Goal: Task Accomplishment & Management: Complete application form

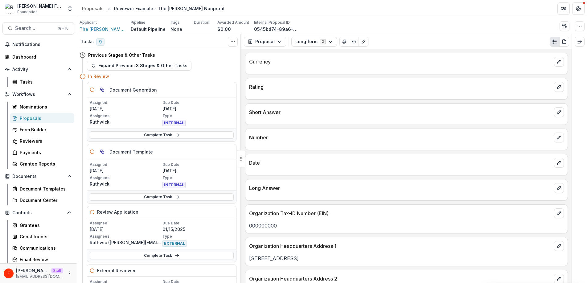
scroll to position [646, 0]
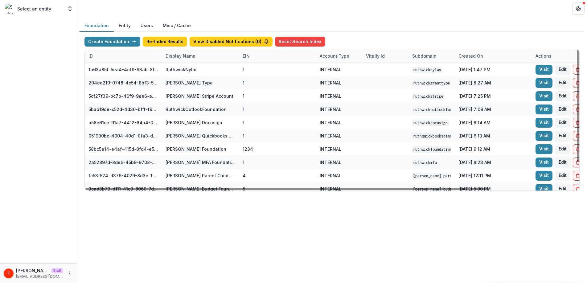
scroll to position [0, 2]
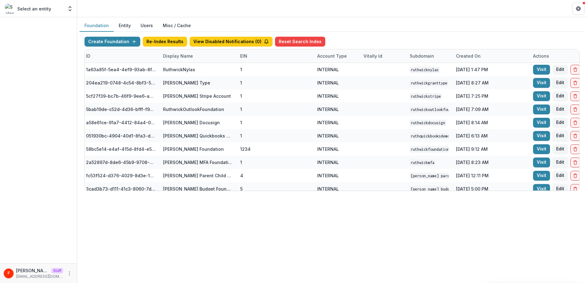
click at [384, 16] on header at bounding box center [332, 8] width 510 height 17
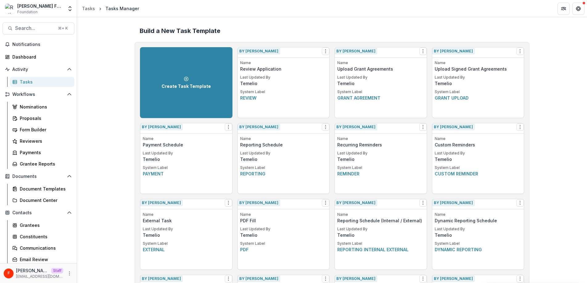
scroll to position [751, 0]
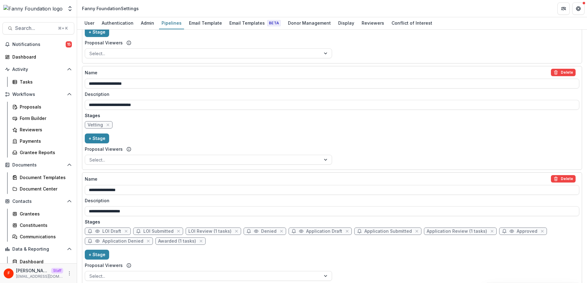
scroll to position [439, 0]
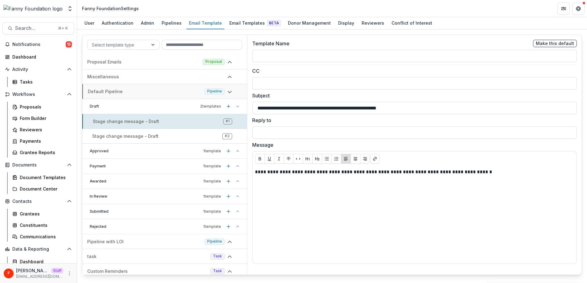
scroll to position [3, 0]
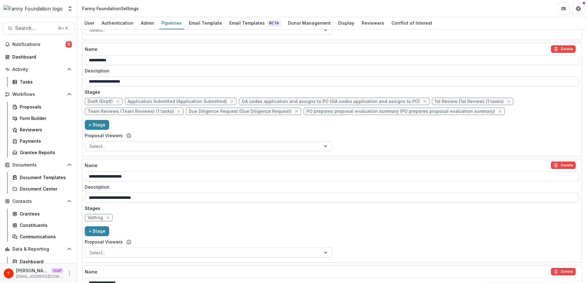
scroll to position [326, 0]
click at [97, 217] on span "Vetting" at bounding box center [95, 217] width 15 height 5
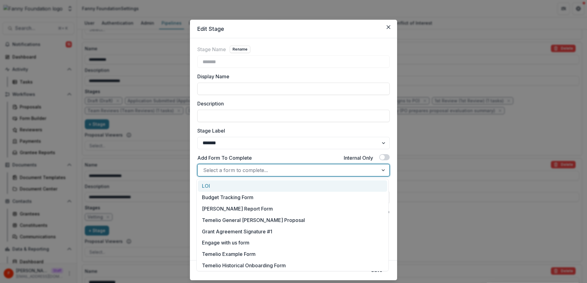
click at [235, 168] on div at bounding box center [288, 170] width 170 height 9
click at [387, 28] on icon "Close" at bounding box center [389, 27] width 4 height 4
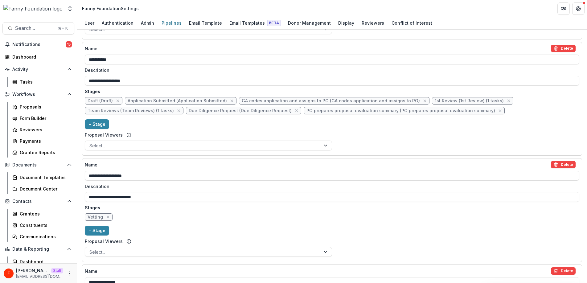
click at [93, 219] on span "Vetting" at bounding box center [95, 217] width 15 height 5
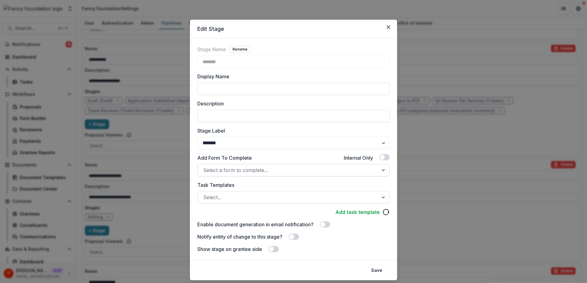
click at [240, 170] on div at bounding box center [288, 170] width 170 height 9
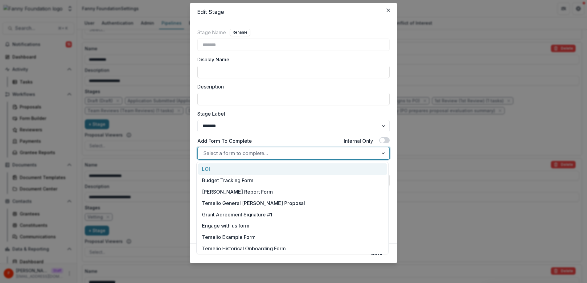
scroll to position [1, 0]
click at [387, 10] on icon "Close" at bounding box center [389, 10] width 4 height 4
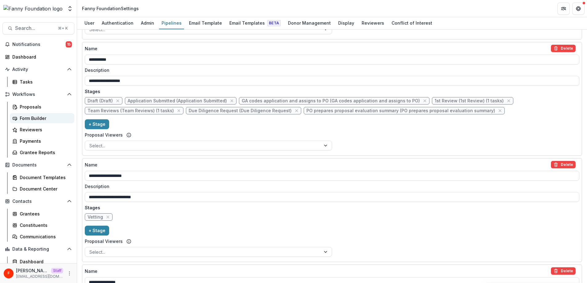
click at [32, 119] on div "Form Builder" at bounding box center [45, 118] width 50 height 6
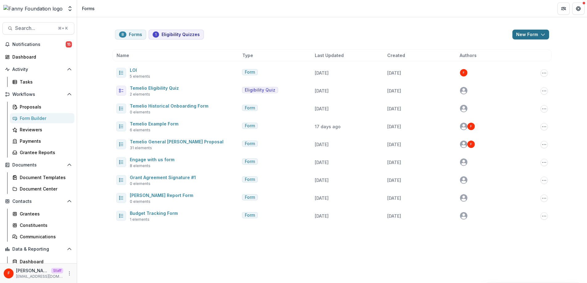
click at [534, 35] on button "New Form" at bounding box center [531, 35] width 37 height 10
click at [502, 60] on button "New Form" at bounding box center [515, 59] width 66 height 10
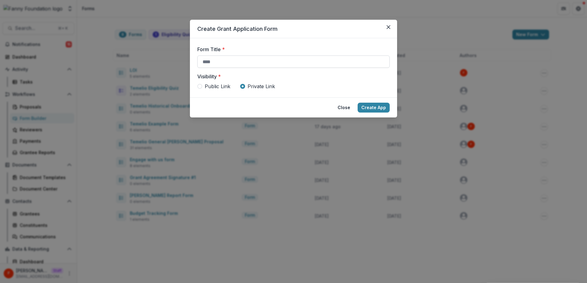
click at [254, 60] on input "Form Title *" at bounding box center [293, 62] width 192 height 12
type input "**********"
click at [374, 107] on button "Create App" at bounding box center [374, 108] width 32 height 10
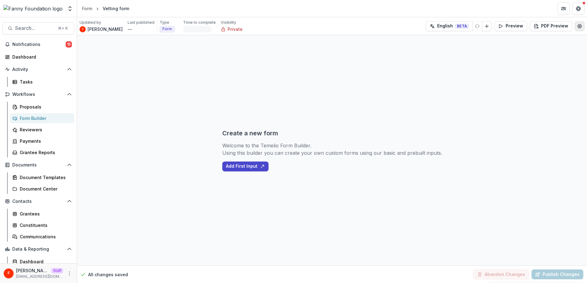
click at [580, 28] on icon "Edit Form Settings" at bounding box center [579, 26] width 5 height 5
select select "*******"
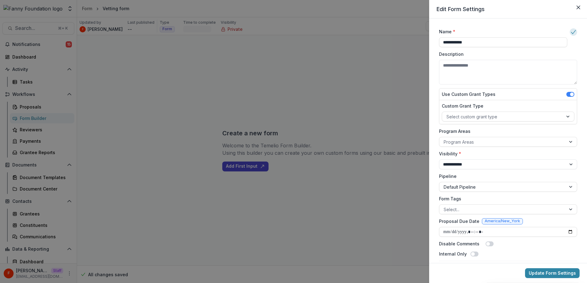
scroll to position [31, 0]
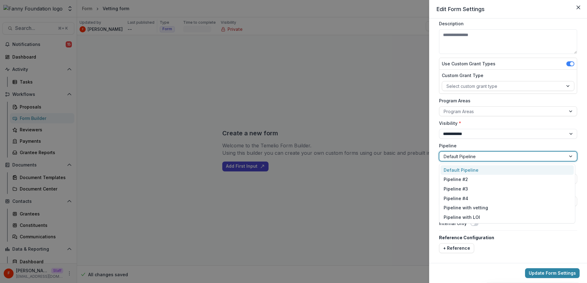
click at [470, 157] on div at bounding box center [503, 157] width 118 height 8
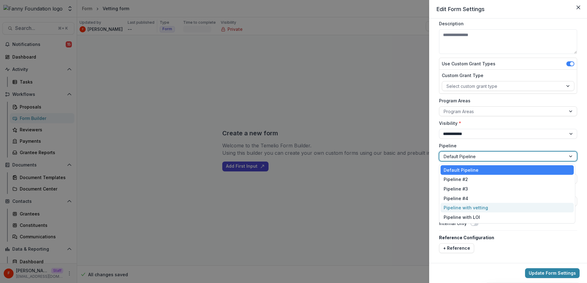
click at [468, 204] on div "Pipeline with vetting" at bounding box center [507, 208] width 133 height 10
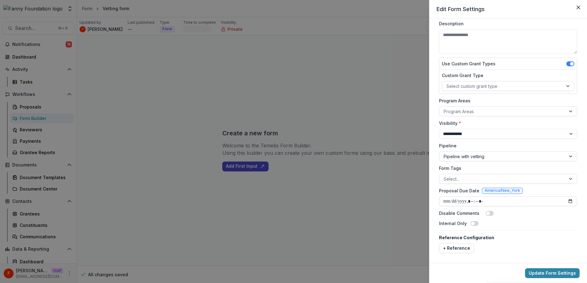
click at [472, 224] on span at bounding box center [473, 224] width 4 height 4
click at [553, 272] on button "Update Form Settings" at bounding box center [552, 273] width 55 height 10
click at [580, 6] on icon "Close" at bounding box center [579, 8] width 4 height 4
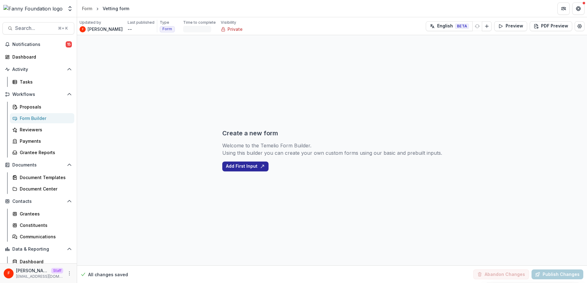
click at [243, 167] on button "Add First Input" at bounding box center [245, 167] width 46 height 10
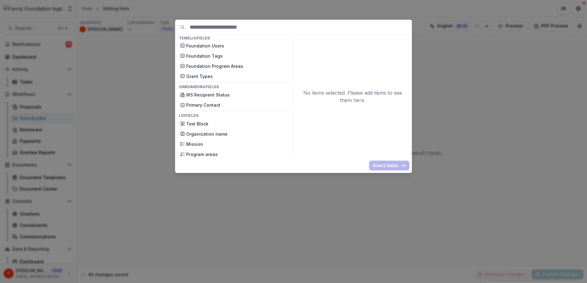
scroll to position [235, 0]
click at [230, 134] on p "Organization name" at bounding box center [237, 133] width 102 height 6
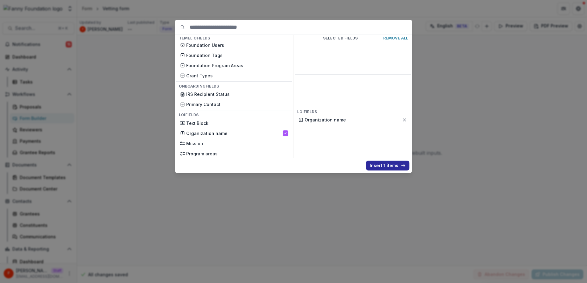
click at [378, 164] on button "Insert 1 items" at bounding box center [387, 166] width 43 height 10
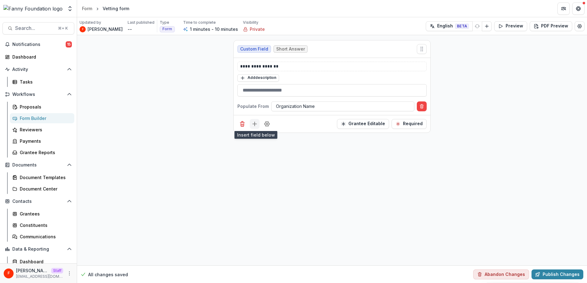
click at [252, 125] on icon "Add field" at bounding box center [255, 124] width 6 height 6
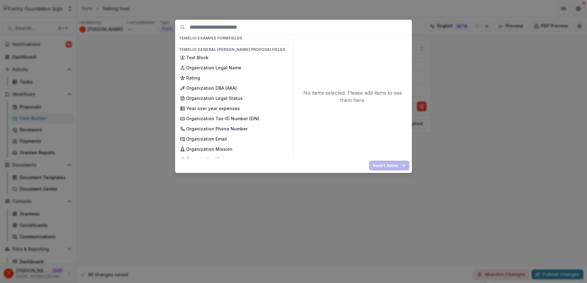
scroll to position [429, 0]
click at [241, 64] on div "Organization Legal Name" at bounding box center [234, 68] width 116 height 9
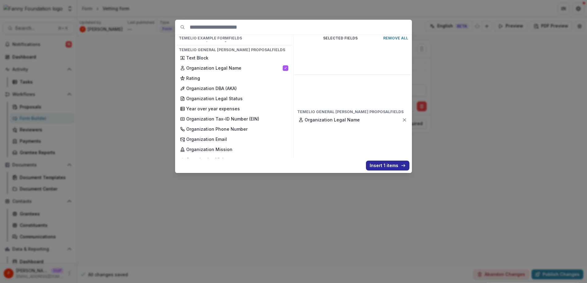
click at [380, 165] on button "Insert 1 items" at bounding box center [387, 166] width 43 height 10
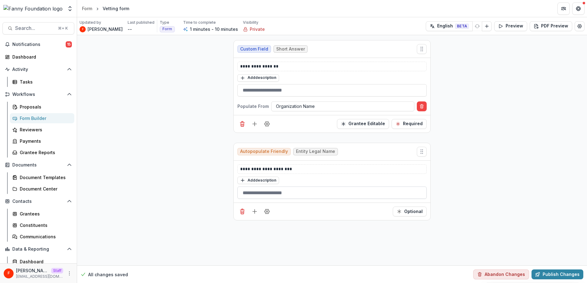
click at [296, 194] on input "text" at bounding box center [331, 193] width 189 height 12
click at [245, 122] on icon "Delete field" at bounding box center [242, 124] width 6 height 6
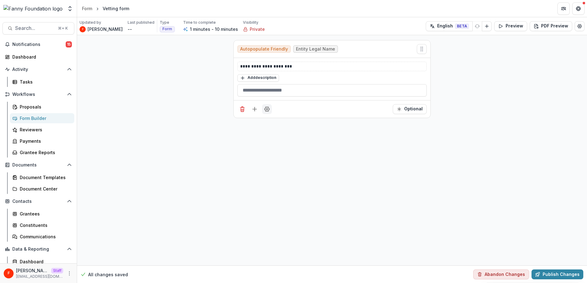
click at [269, 110] on icon "Field Settings" at bounding box center [267, 109] width 6 height 6
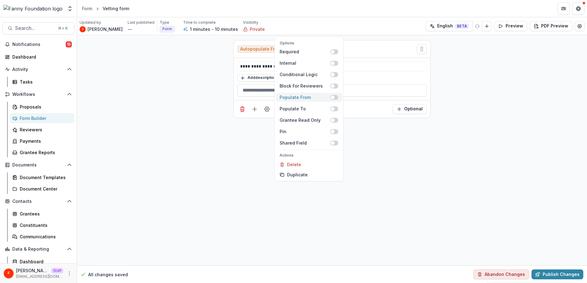
click at [309, 97] on div "Populate From" at bounding box center [305, 97] width 51 height 6
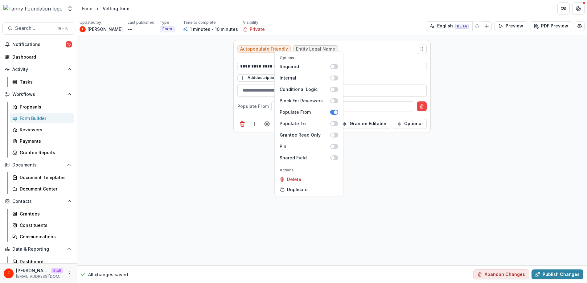
click at [260, 153] on div "**********" at bounding box center [332, 112] width 207 height 154
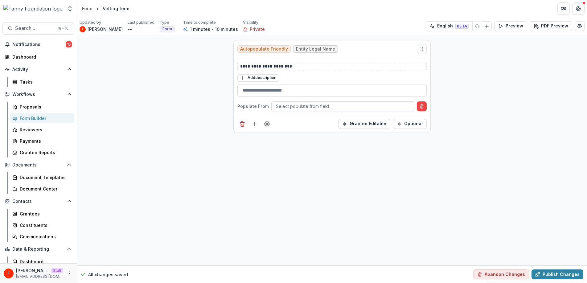
click at [296, 105] on div at bounding box center [343, 106] width 134 height 8
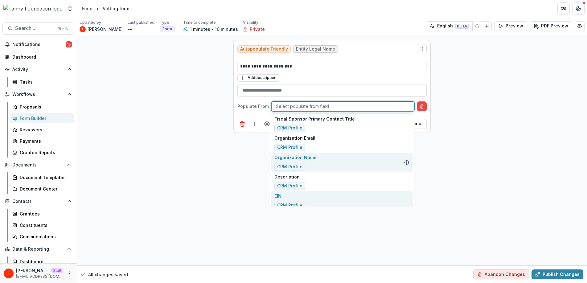
scroll to position [279, 0]
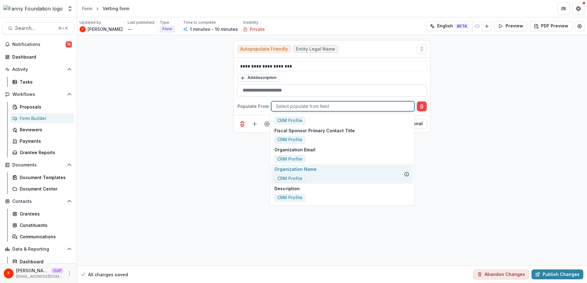
click at [317, 175] on div "Organization Name CRM Profile" at bounding box center [342, 173] width 142 height 19
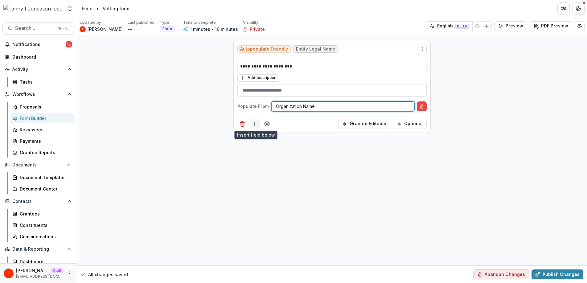
click at [254, 124] on icon "Add field" at bounding box center [255, 124] width 6 height 6
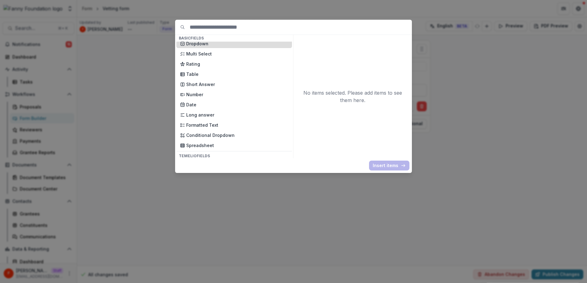
scroll to position [101, 0]
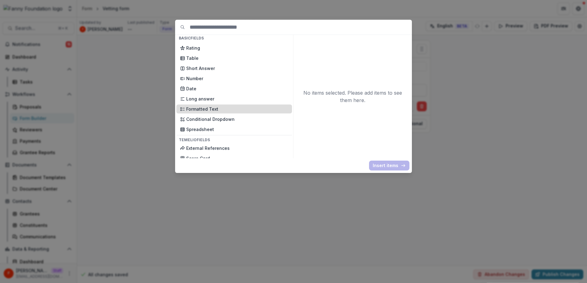
click at [223, 106] on p "Formatted Text" at bounding box center [237, 109] width 102 height 6
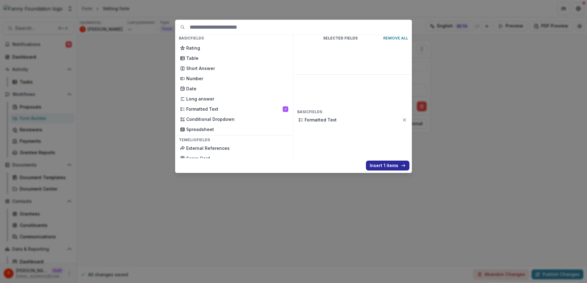
click at [380, 165] on button "Insert 1 items" at bounding box center [387, 166] width 43 height 10
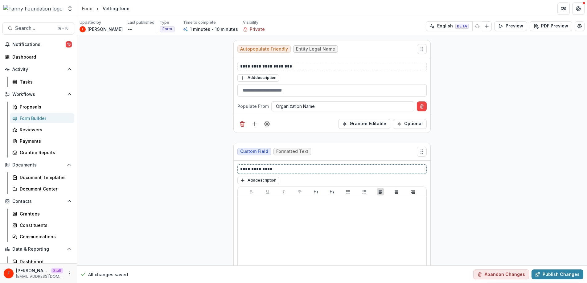
click at [277, 171] on p "**********" at bounding box center [332, 169] width 184 height 6
drag, startPoint x: 277, startPoint y: 171, endPoint x: 229, endPoint y: 170, distance: 48.7
click at [229, 170] on div "**********" at bounding box center [332, 178] width 207 height 286
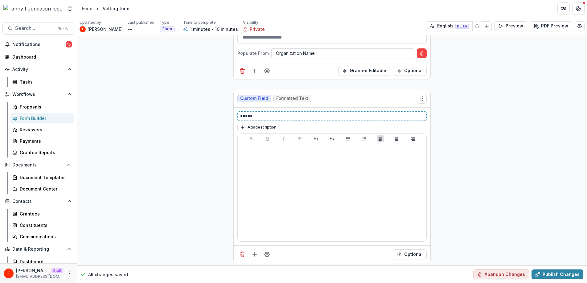
scroll to position [56, 0]
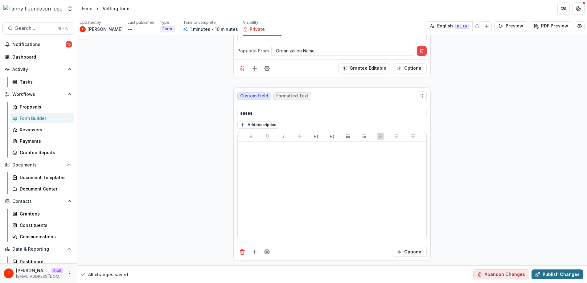
click at [550, 275] on button "Publish Changes" at bounding box center [558, 275] width 52 height 10
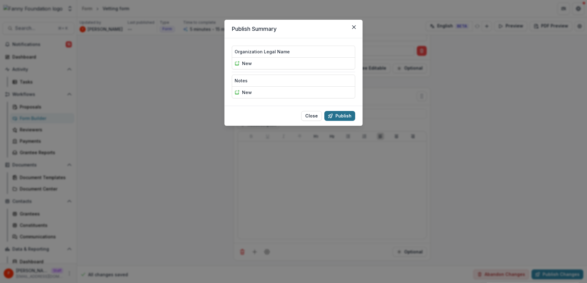
click at [347, 115] on button "Publish" at bounding box center [339, 116] width 31 height 10
